Goal: Task Accomplishment & Management: Manage account settings

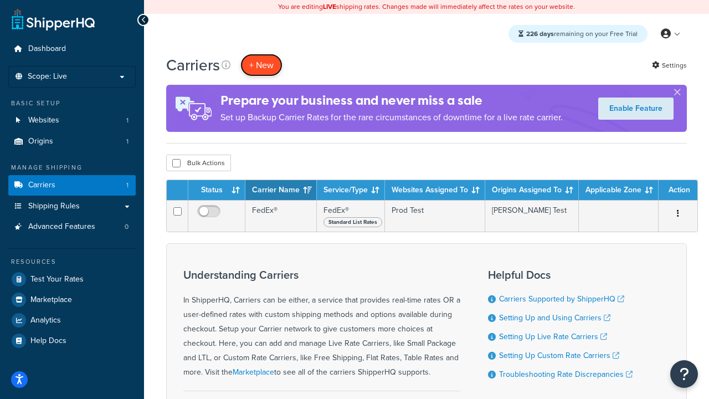
click at [262, 65] on button "+ New" at bounding box center [262, 65] width 42 height 23
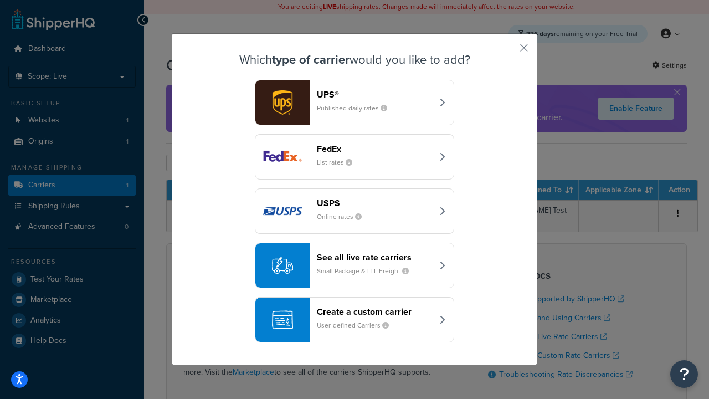
click at [375, 149] on header "FedEx" at bounding box center [375, 149] width 116 height 11
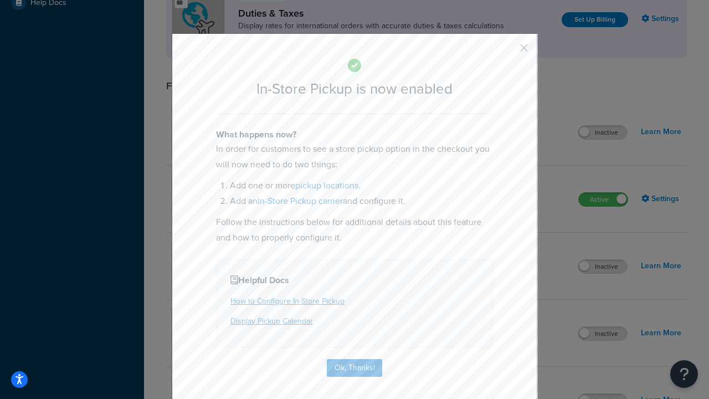
click at [508, 52] on button "button" at bounding box center [508, 51] width 3 height 3
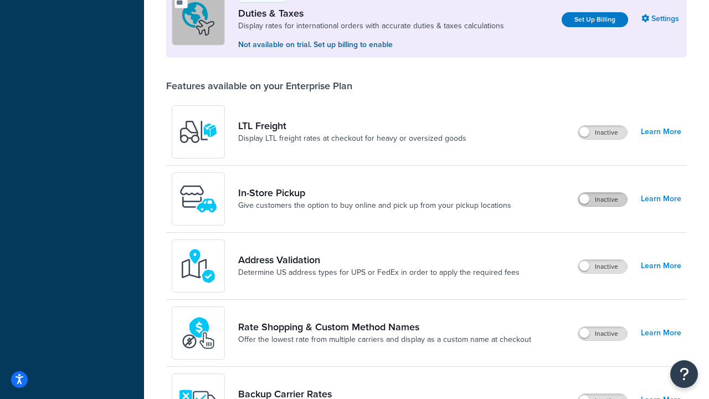
scroll to position [338, 0]
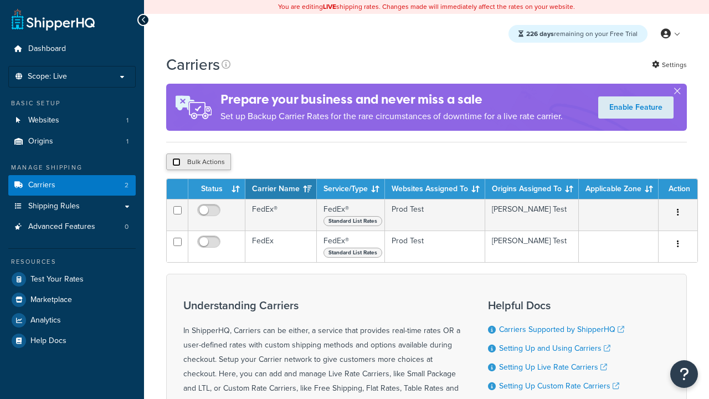
click at [176, 163] on input "checkbox" at bounding box center [176, 162] width 8 height 8
checkbox input "true"
click at [0, 0] on button "Delete" at bounding box center [0, 0] width 0 height 0
